Goal: Register for event/course

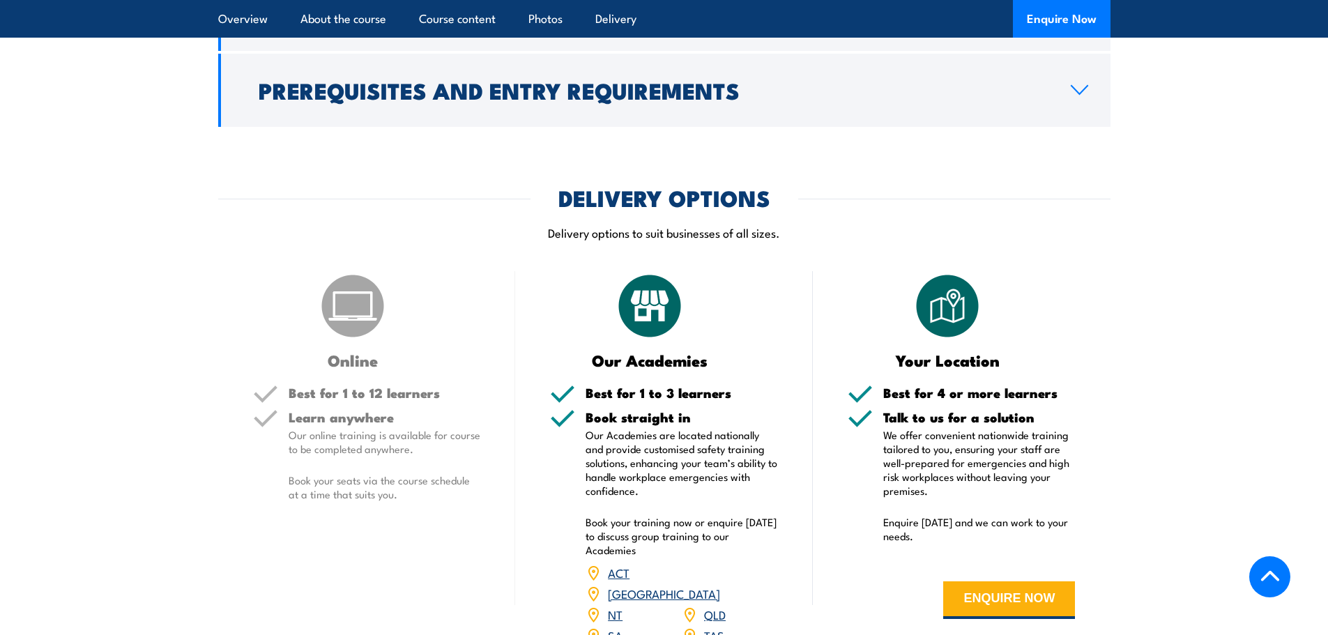
scroll to position [1603, 0]
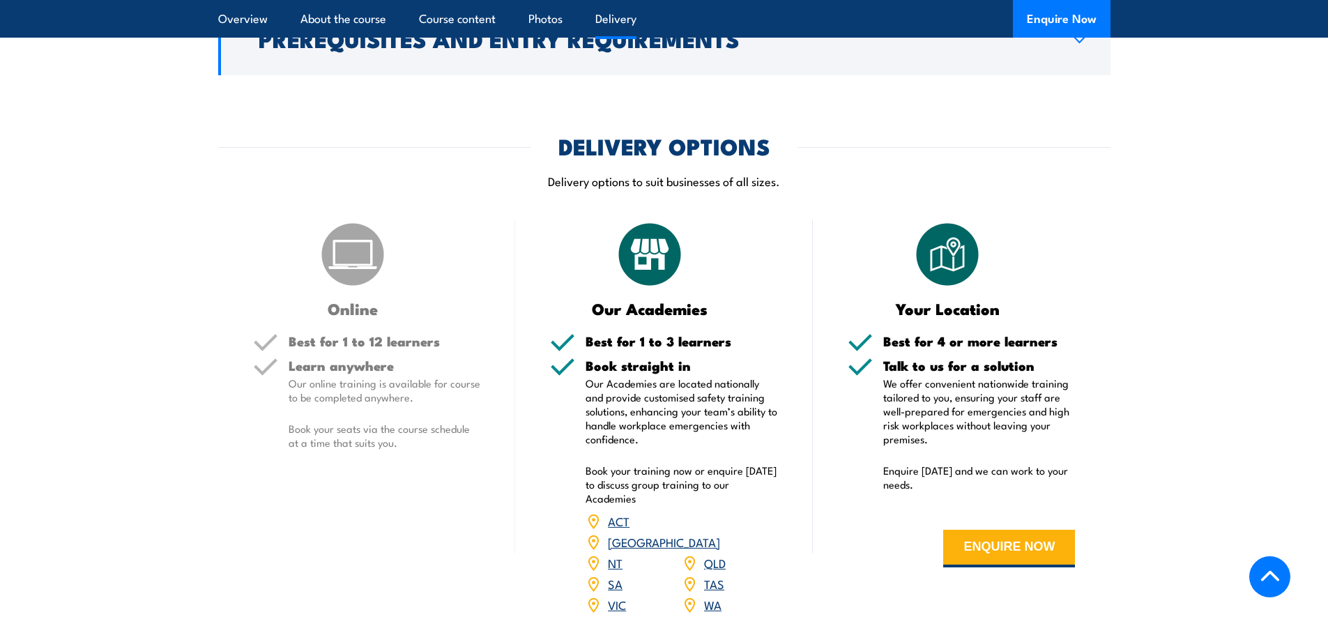
click at [715, 575] on link "TAS" at bounding box center [714, 583] width 20 height 17
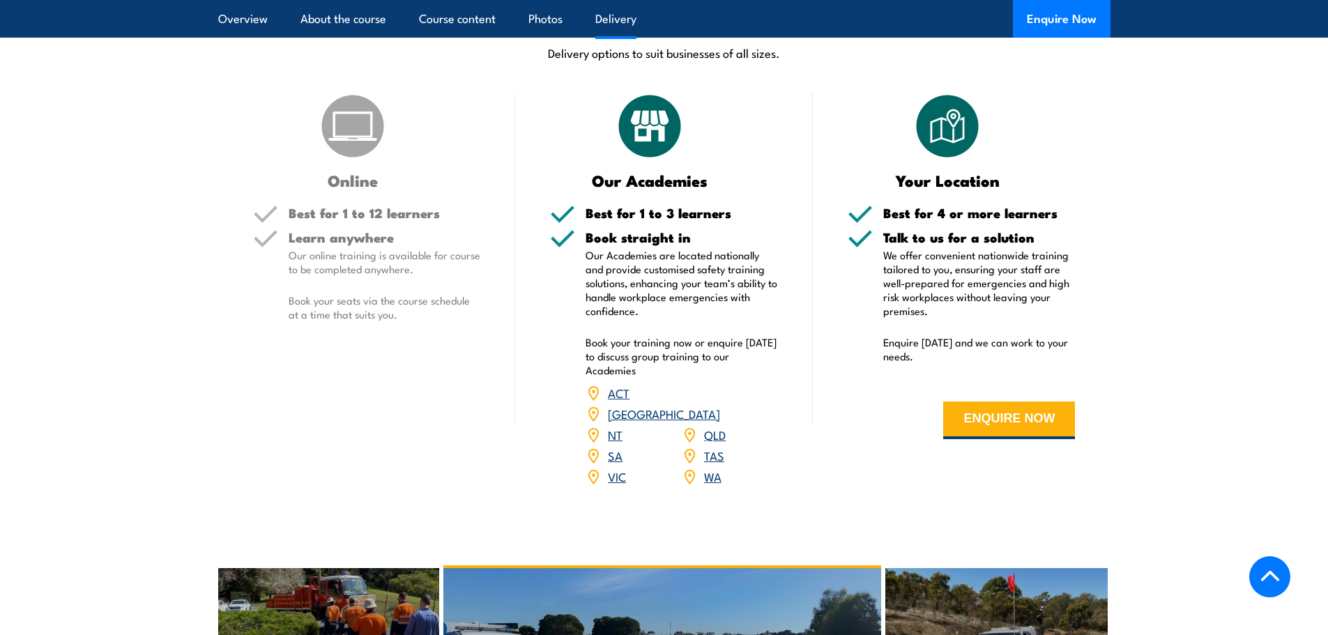
scroll to position [1723, 0]
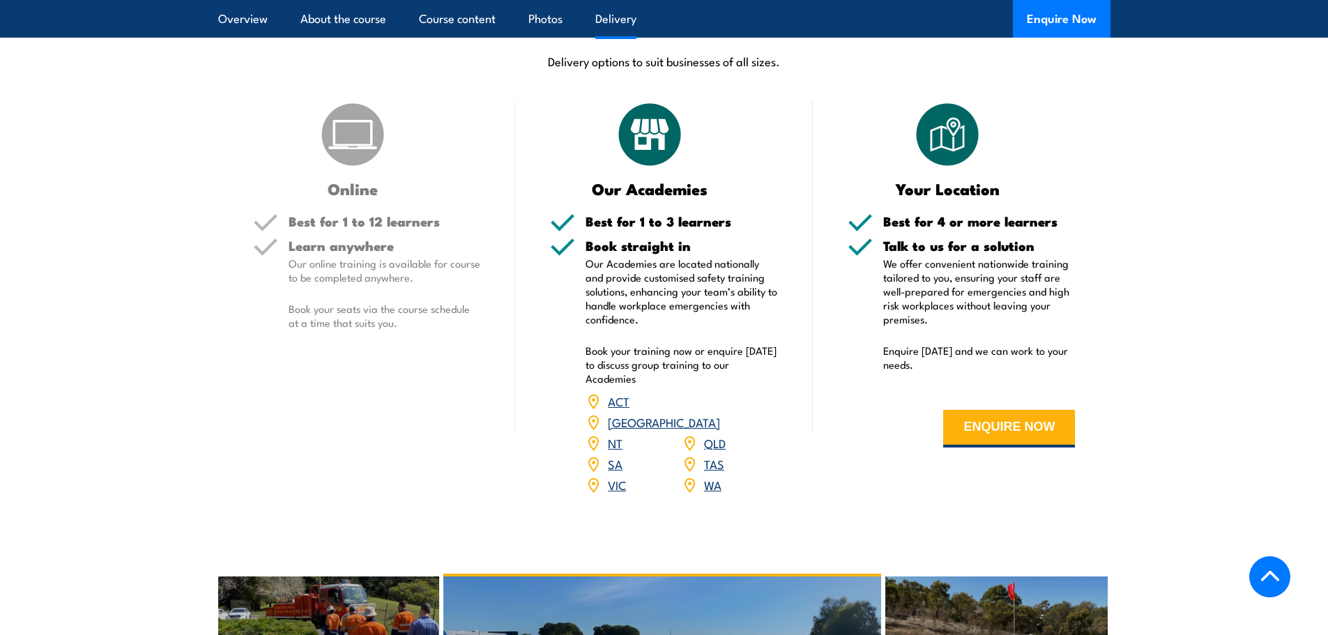
click at [711, 455] on link "TAS" at bounding box center [714, 463] width 20 height 17
click at [713, 455] on link "TAS" at bounding box center [714, 463] width 20 height 17
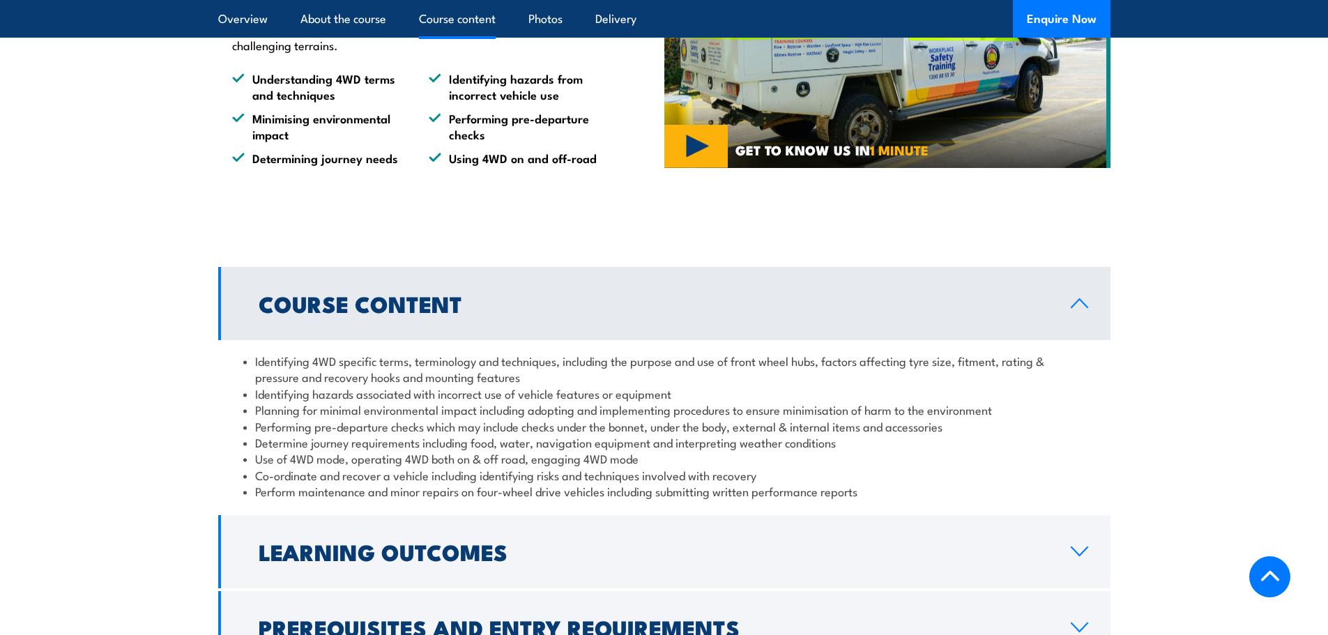
scroll to position [1165, 0]
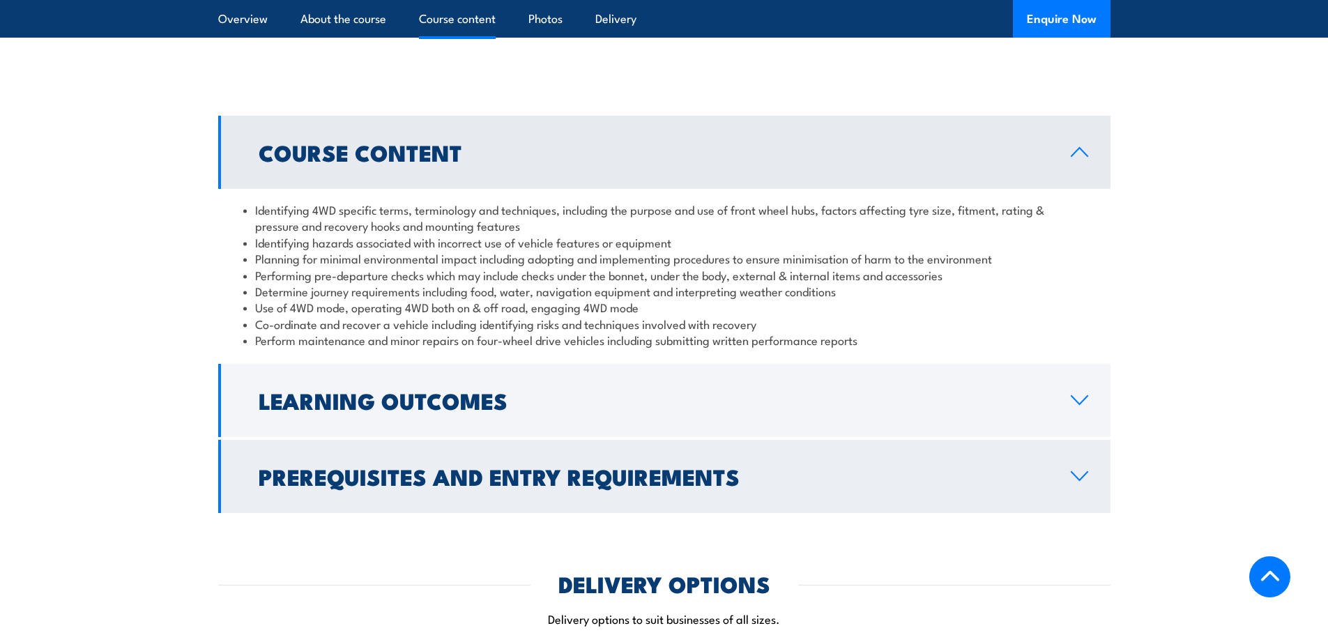
click at [699, 478] on h2 "Prerequisites and Entry Requirements" at bounding box center [654, 476] width 790 height 20
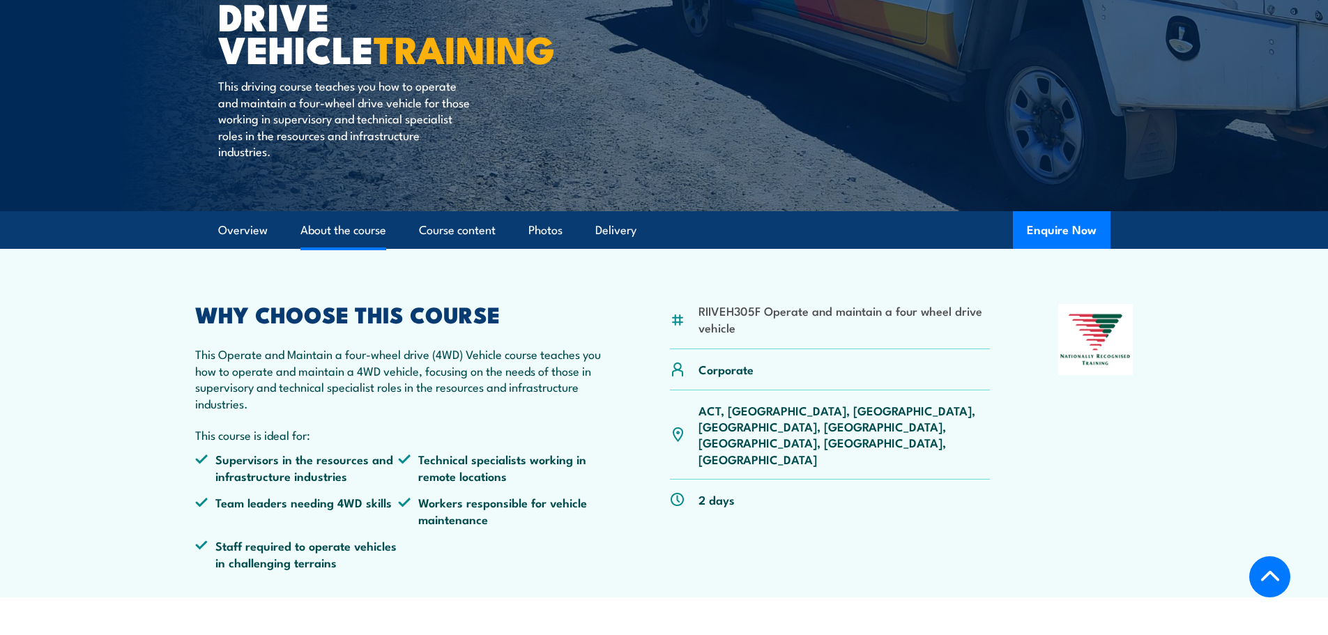
scroll to position [0, 0]
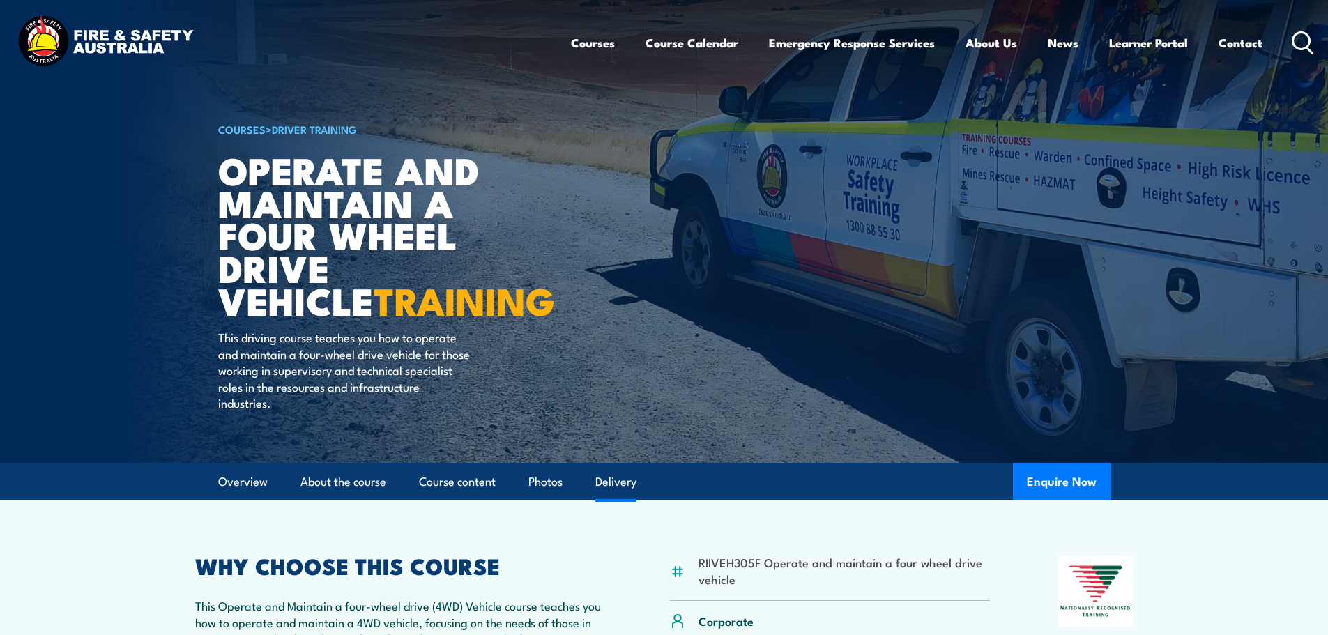
click at [606, 472] on link "Delivery" at bounding box center [615, 481] width 41 height 37
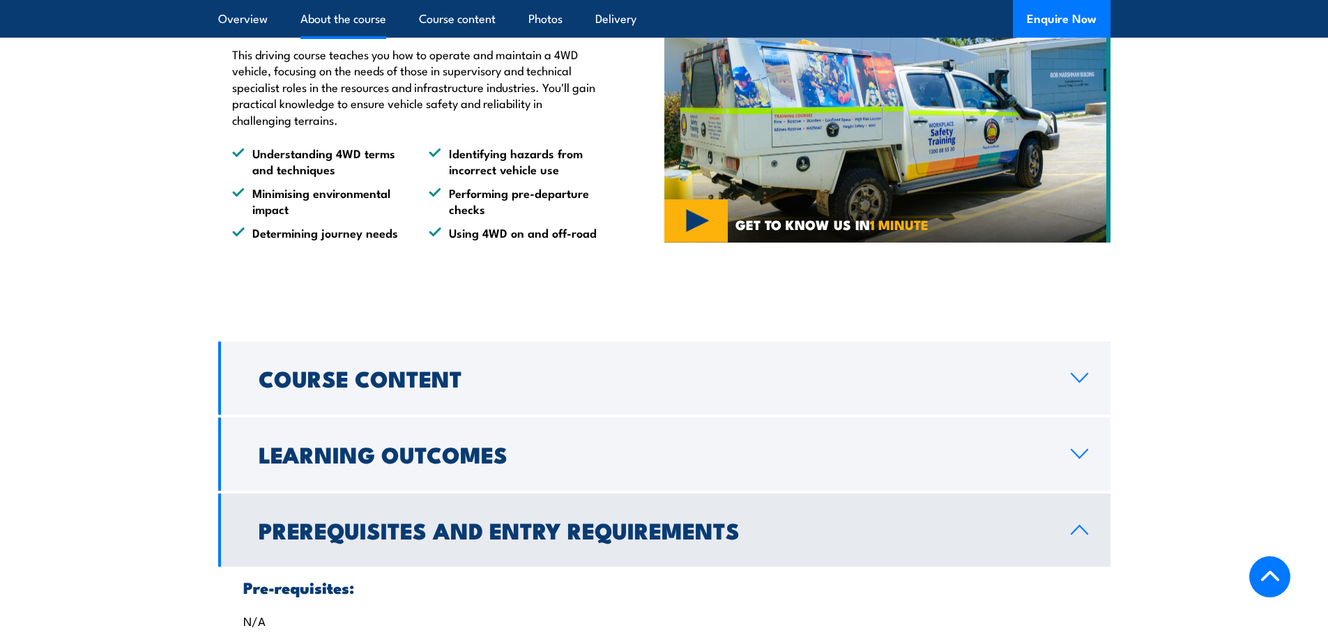
scroll to position [665, 0]
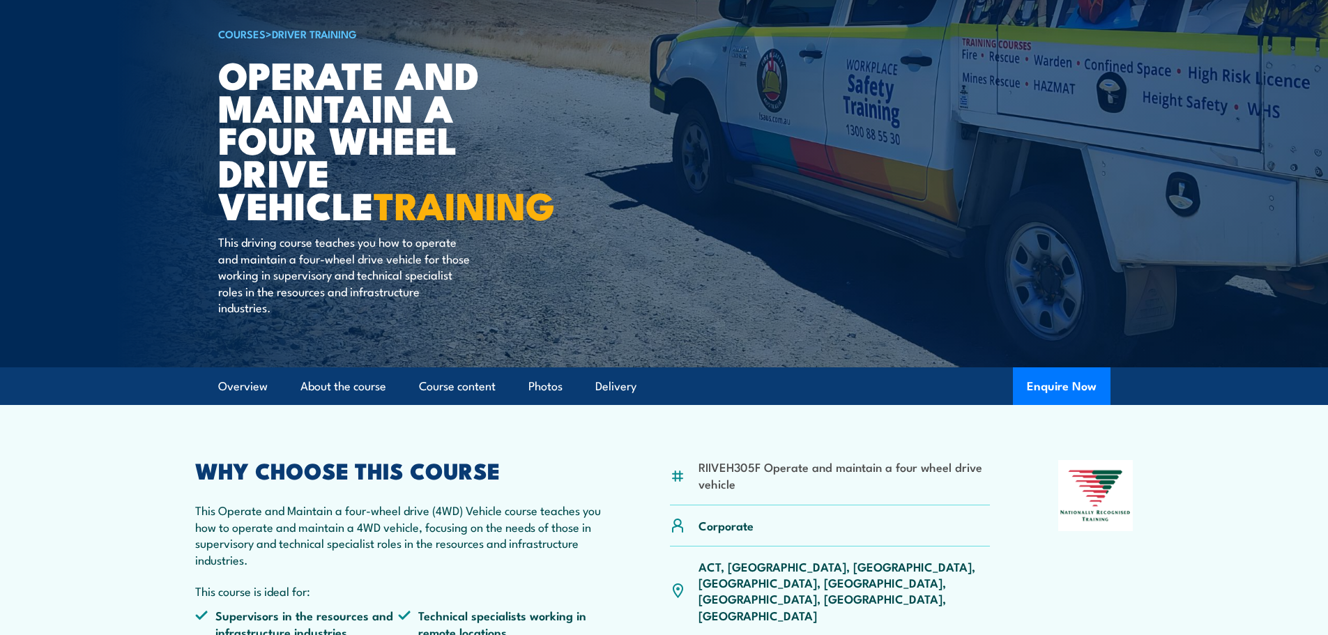
scroll to position [80, 0]
